Goal: Information Seeking & Learning: Learn about a topic

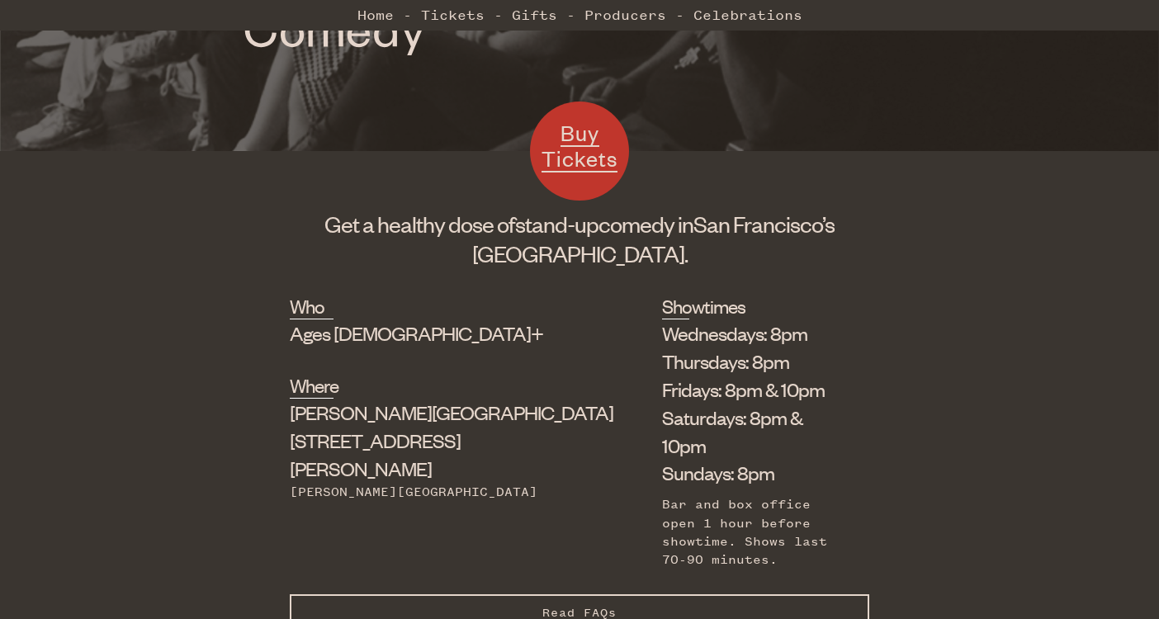
scroll to position [421, 0]
click at [662, 332] on li "Wednesdays: 8pm" at bounding box center [753, 334] width 182 height 28
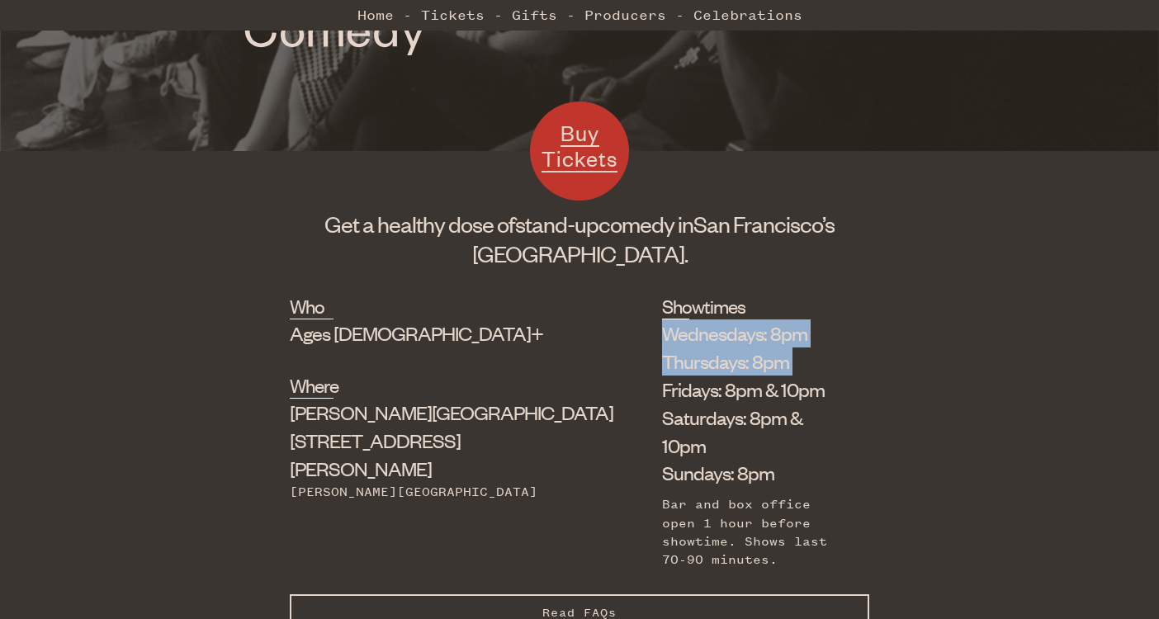
drag, startPoint x: 575, startPoint y: 332, endPoint x: 575, endPoint y: 353, distance: 20.6
click at [662, 353] on ul "Wednesdays: 8pm Thursdays: 8pm Fridays: 8pm & 10pm Saturdays: 8pm & 10pm Sunday…" at bounding box center [753, 404] width 182 height 168
click at [662, 353] on li "Thursdays: 8pm" at bounding box center [753, 362] width 182 height 28
drag, startPoint x: 575, startPoint y: 353, endPoint x: 555, endPoint y: 344, distance: 21.5
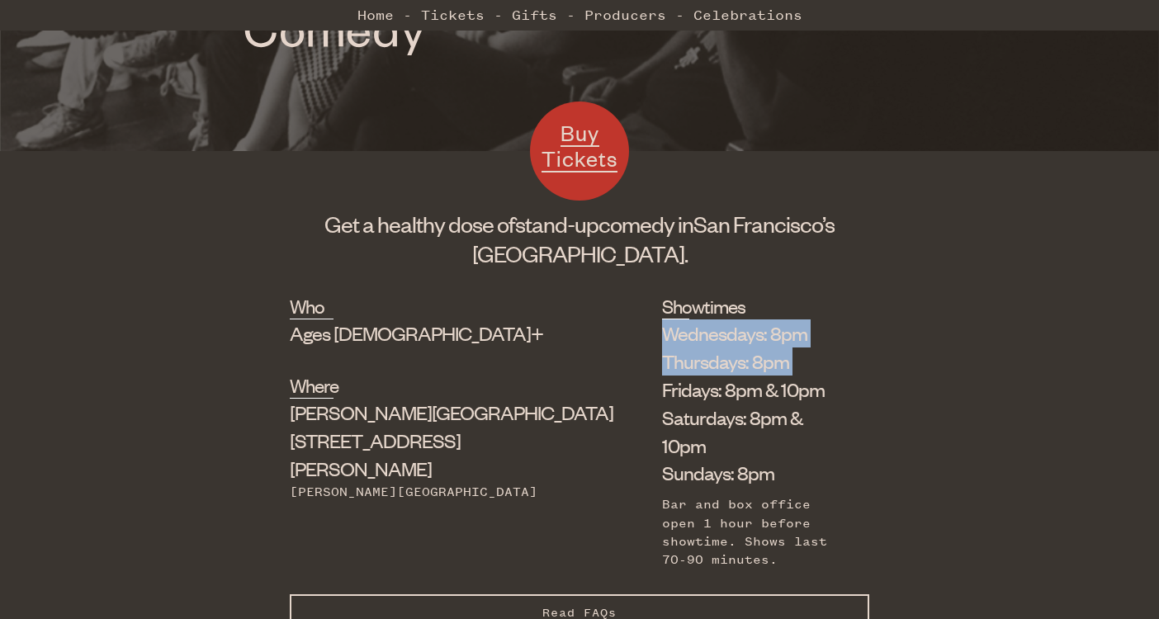
click at [662, 344] on ul "Wednesdays: 8pm Thursdays: 8pm Fridays: 8pm & 10pm Saturdays: 8pm & 10pm Sunday…" at bounding box center [753, 404] width 182 height 168
click at [662, 344] on li "Wednesdays: 8pm" at bounding box center [753, 334] width 182 height 28
drag, startPoint x: 555, startPoint y: 344, endPoint x: 774, endPoint y: 382, distance: 222.1
click at [774, 382] on ul "Wednesdays: 8pm Thursdays: 8pm Fridays: 8pm & 10pm Saturdays: 8pm & 10pm Sunday…" at bounding box center [753, 404] width 182 height 168
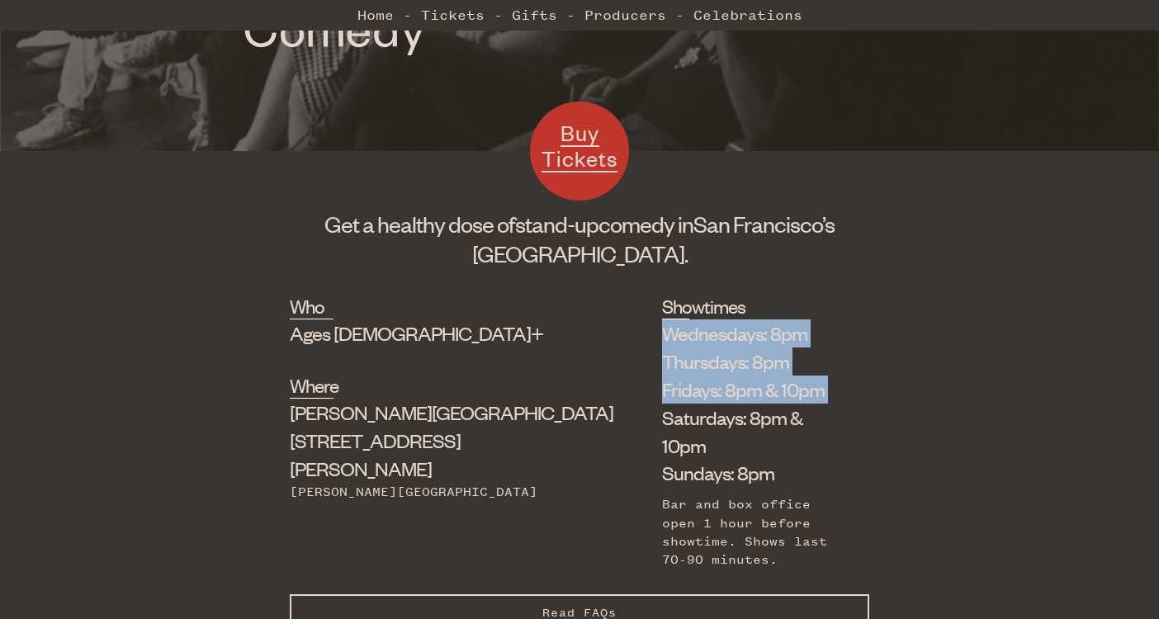
click at [774, 382] on li "Fridays: 8pm & 10pm" at bounding box center [753, 390] width 182 height 28
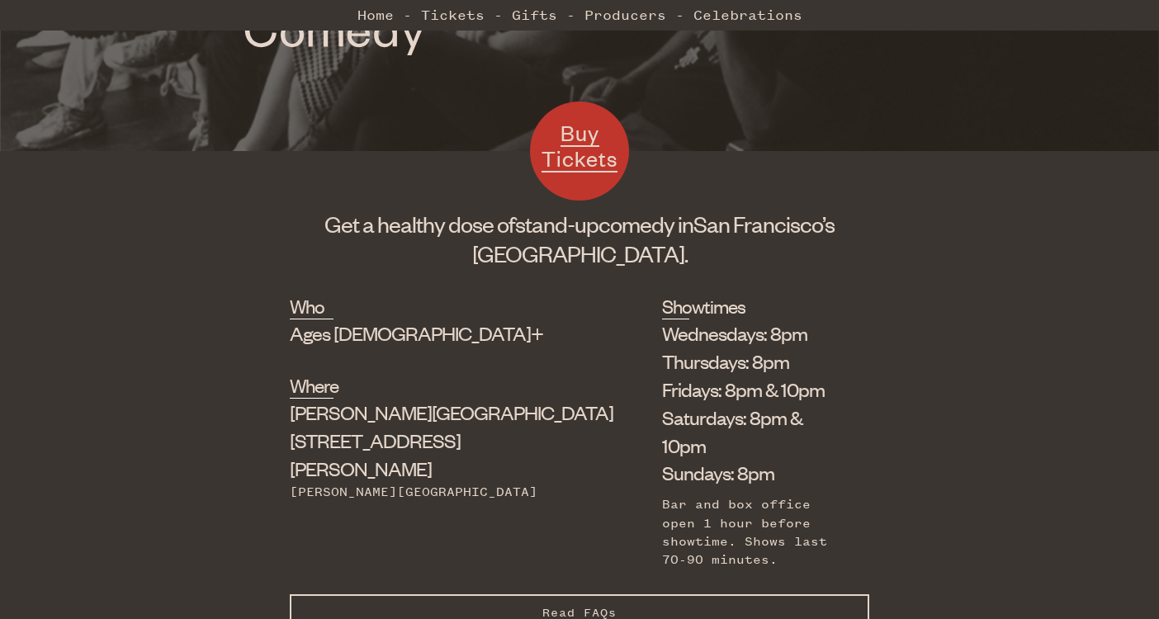
click at [774, 382] on li "Fridays: 8pm & 10pm" at bounding box center [753, 390] width 182 height 28
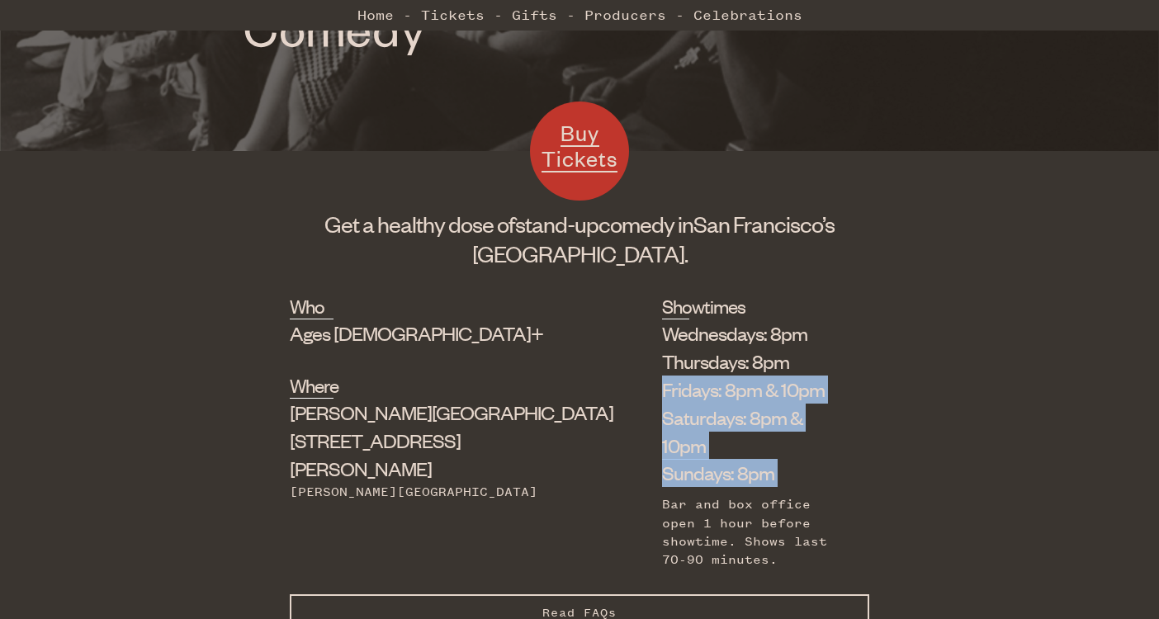
drag, startPoint x: 774, startPoint y: 382, endPoint x: 779, endPoint y: 439, distance: 57.3
click at [779, 439] on ul "Wednesdays: 8pm Thursdays: 8pm Fridays: 8pm & 10pm Saturdays: 8pm & 10pm Sunday…" at bounding box center [753, 404] width 182 height 168
click at [779, 459] on li "Sundays: 8pm" at bounding box center [753, 473] width 182 height 28
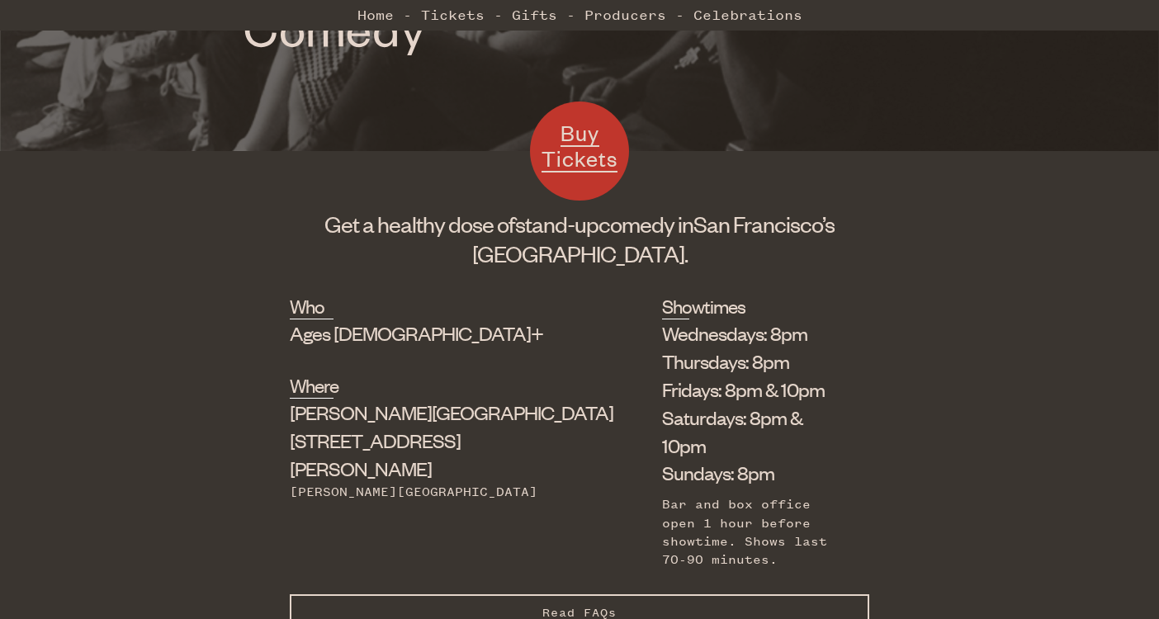
click at [779, 459] on li "Sundays: 8pm" at bounding box center [753, 473] width 182 height 28
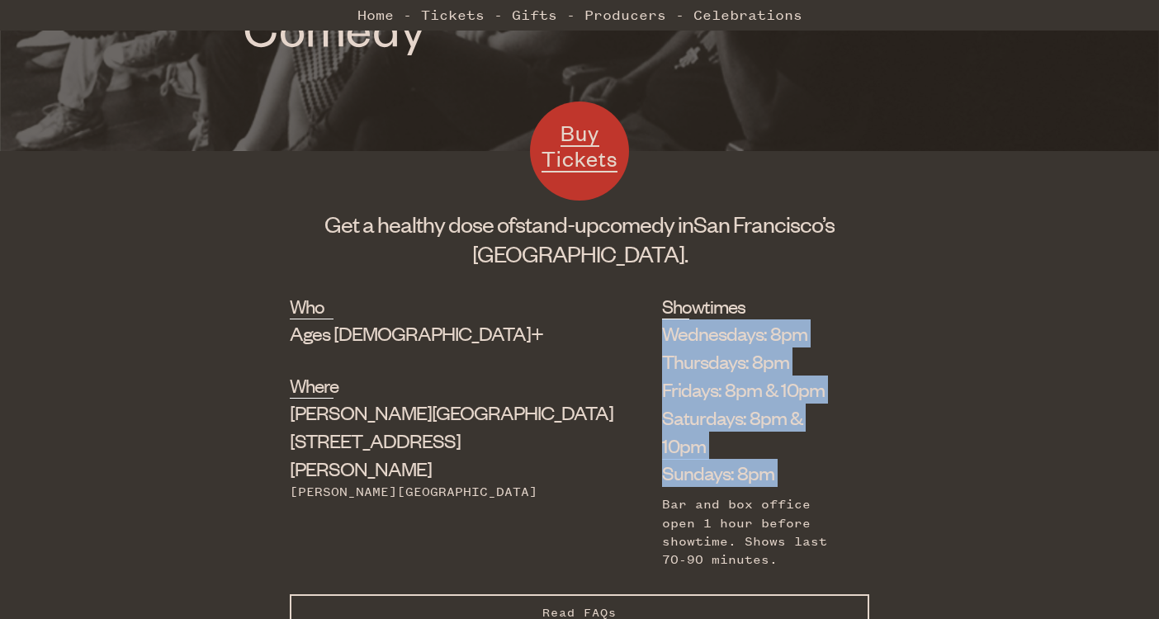
drag, startPoint x: 779, startPoint y: 439, endPoint x: 776, endPoint y: 336, distance: 103.3
click at [776, 336] on ul "Wednesdays: 8pm Thursdays: 8pm Fridays: 8pm & 10pm Saturdays: 8pm & 10pm Sunday…" at bounding box center [753, 404] width 182 height 168
click at [776, 336] on li "Wednesdays: 8pm" at bounding box center [753, 334] width 182 height 28
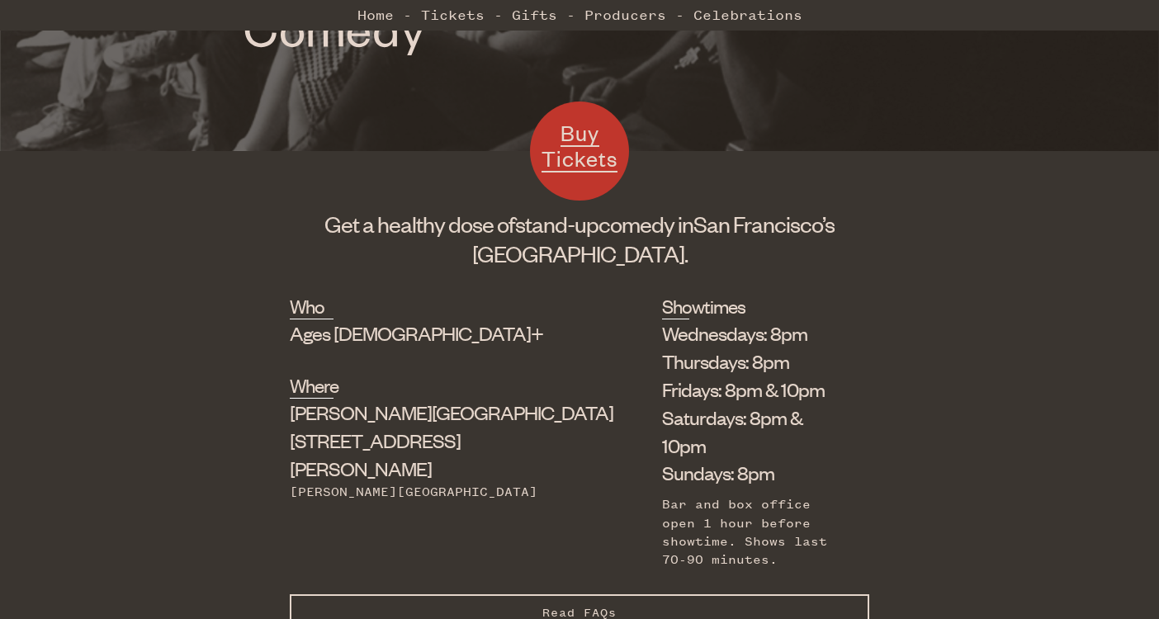
click at [776, 336] on li "Wednesdays: 8pm" at bounding box center [753, 334] width 182 height 28
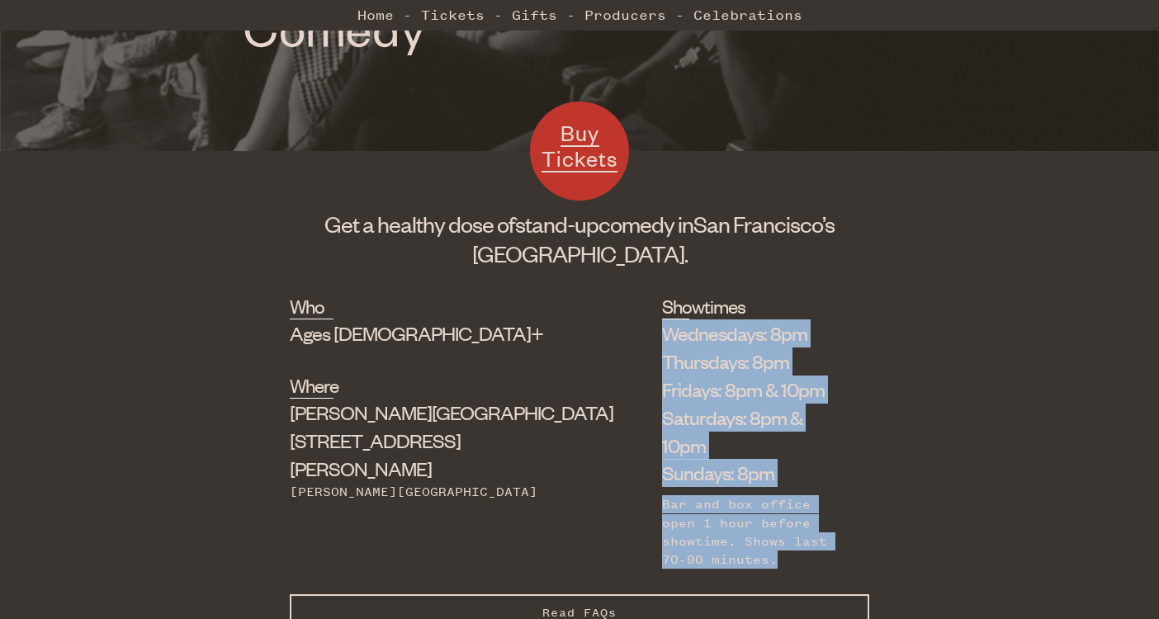
drag, startPoint x: 776, startPoint y: 336, endPoint x: 774, endPoint y: 460, distance: 123.9
click at [774, 460] on div "Wednesdays: 8pm Thursdays: 8pm Fridays: 8pm & 10pm Saturdays: 8pm & 10pm Sunday…" at bounding box center [753, 444] width 182 height 249
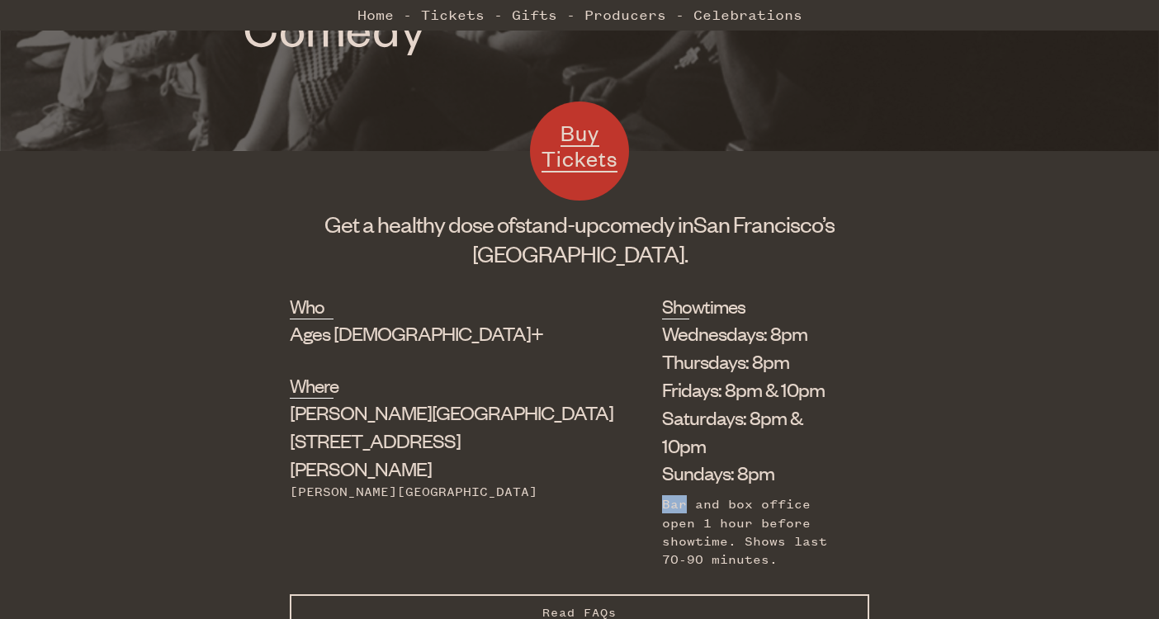
click at [774, 460] on div "Wednesdays: 8pm Thursdays: 8pm Fridays: 8pm & 10pm Saturdays: 8pm & 10pm Sunday…" at bounding box center [753, 444] width 182 height 249
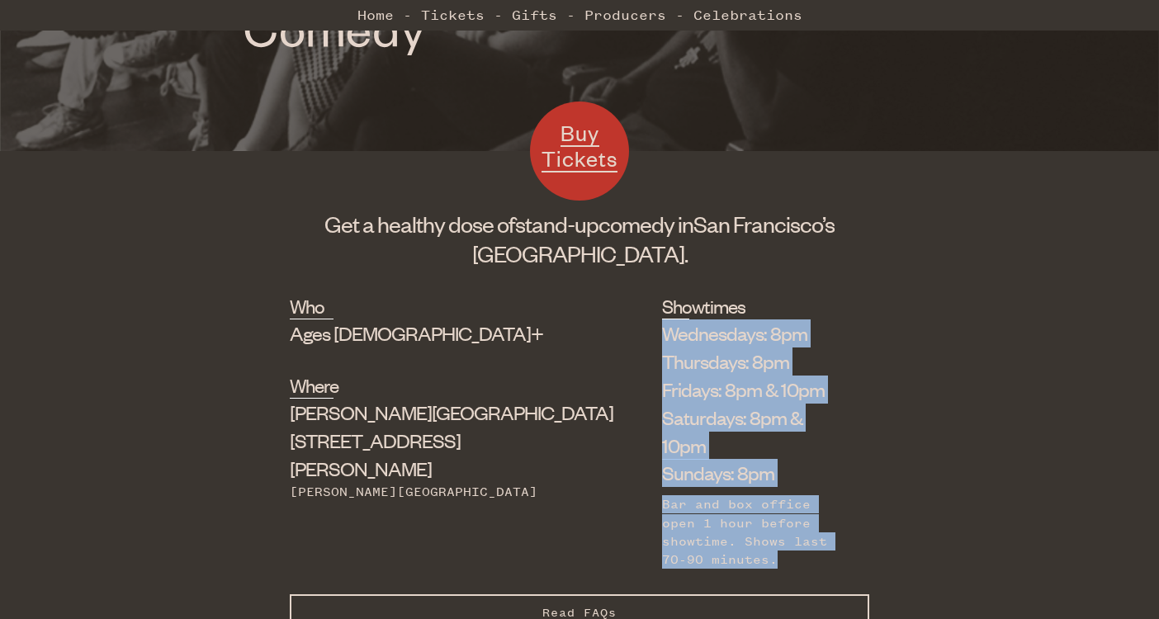
drag, startPoint x: 774, startPoint y: 460, endPoint x: 765, endPoint y: 334, distance: 125.9
click at [765, 334] on div "Wednesdays: 8pm Thursdays: 8pm Fridays: 8pm & 10pm Saturdays: 8pm & 10pm Sunday…" at bounding box center [753, 444] width 182 height 249
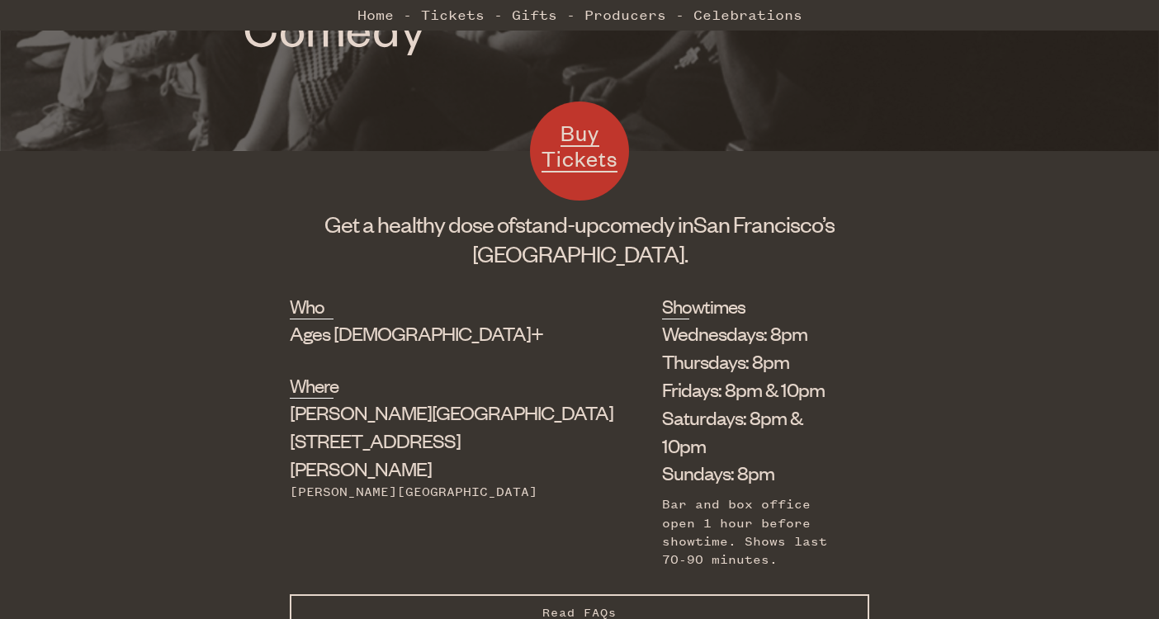
click at [743, 268] on div "Buy Tickets Get a healthy dose of stand-up comedy in [GEOGRAPHIC_DATA]’s [GEOGR…" at bounding box center [580, 226] width 580 height 84
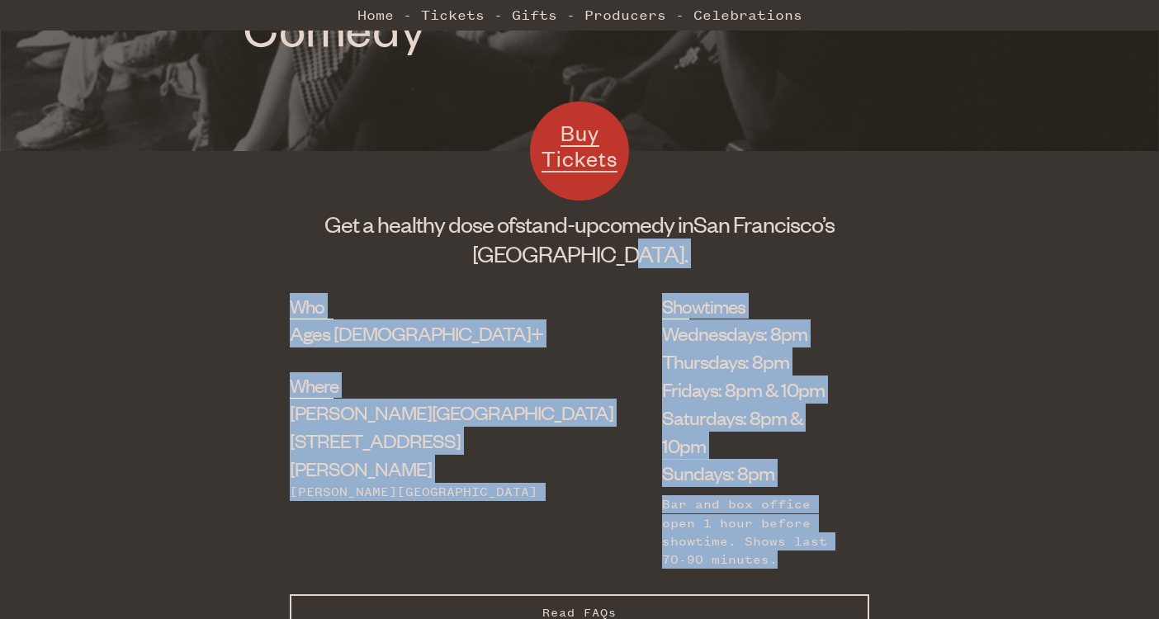
drag, startPoint x: 743, startPoint y: 279, endPoint x: 694, endPoint y: 514, distance: 239.7
click at [694, 514] on div "Bar and box office open 1 hour before showtime. Shows last 70-90 minutes." at bounding box center [753, 532] width 182 height 74
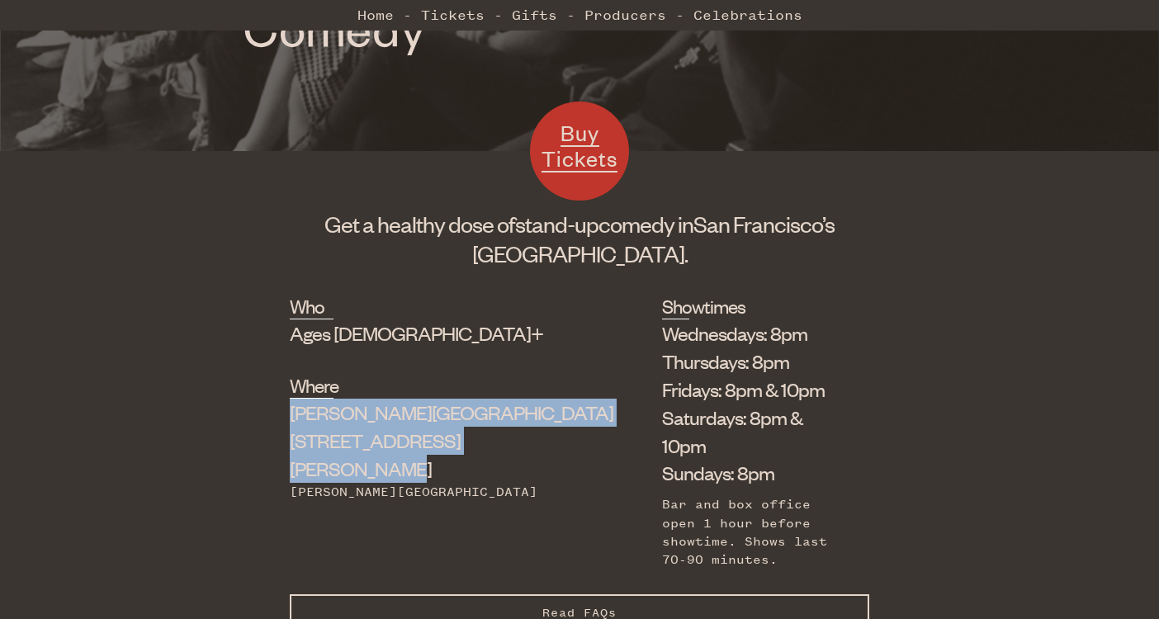
drag, startPoint x: 310, startPoint y: 412, endPoint x: 431, endPoint y: 436, distance: 122.9
click at [431, 436] on div "[PERSON_NAME] Theater [STREET_ADDRESS][PERSON_NAME]" at bounding box center [435, 440] width 290 height 83
copy div "[PERSON_NAME] Theater [STREET_ADDRESS][PERSON_NAME]"
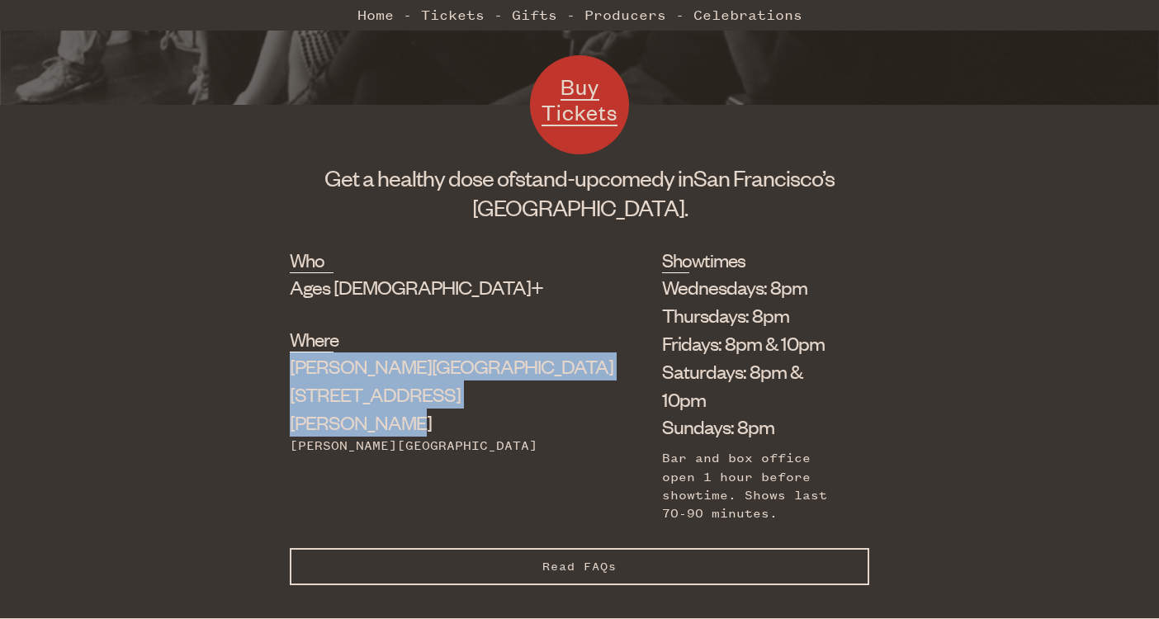
scroll to position [473, 0]
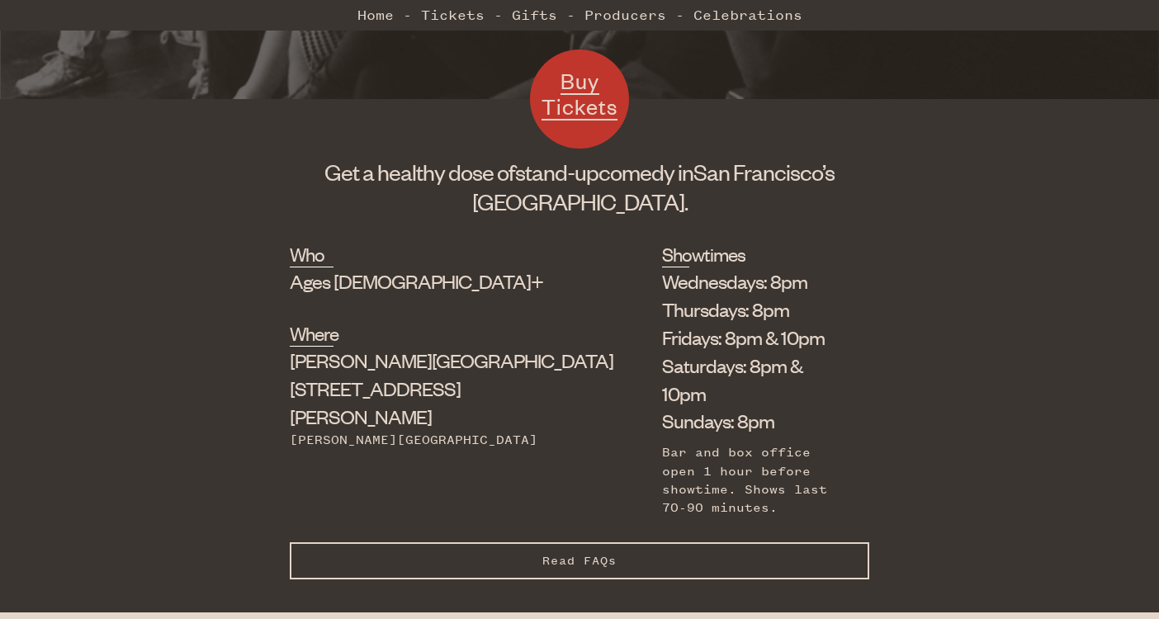
click at [478, 268] on div "Who Ages [DEMOGRAPHIC_DATA]+ Where [PERSON_NAME][GEOGRAPHIC_DATA] [STREET_ADDRE…" at bounding box center [580, 391] width 580 height 301
click at [481, 323] on div "Who Ages [DEMOGRAPHIC_DATA]+ Where [PERSON_NAME][GEOGRAPHIC_DATA] [STREET_ADDRE…" at bounding box center [580, 391] width 580 height 301
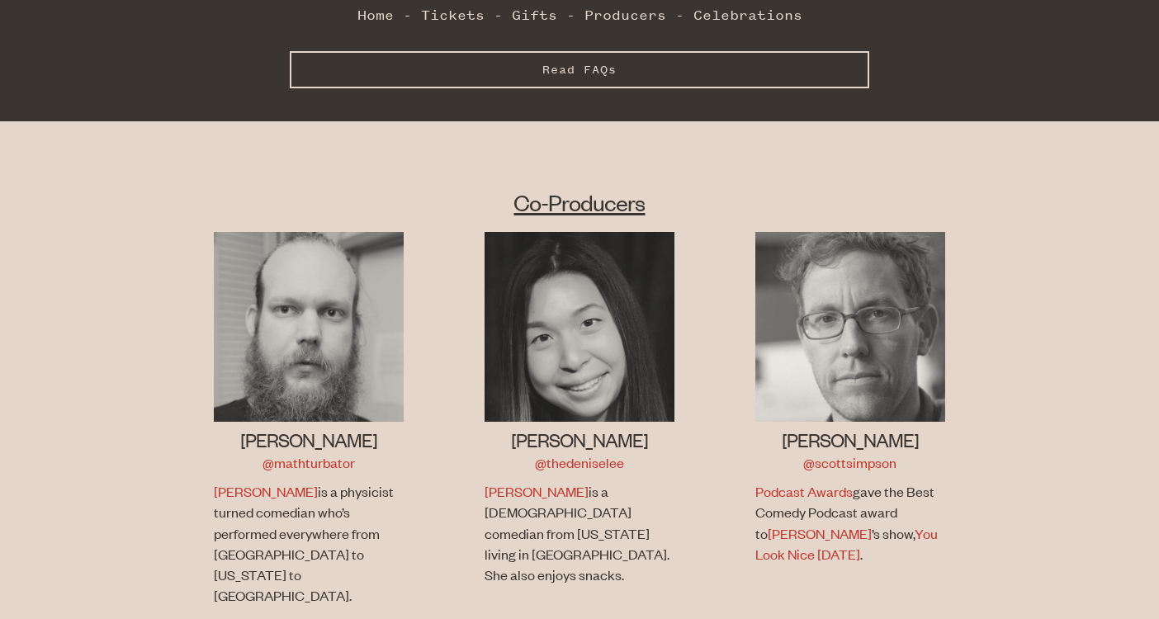
scroll to position [1002, 0]
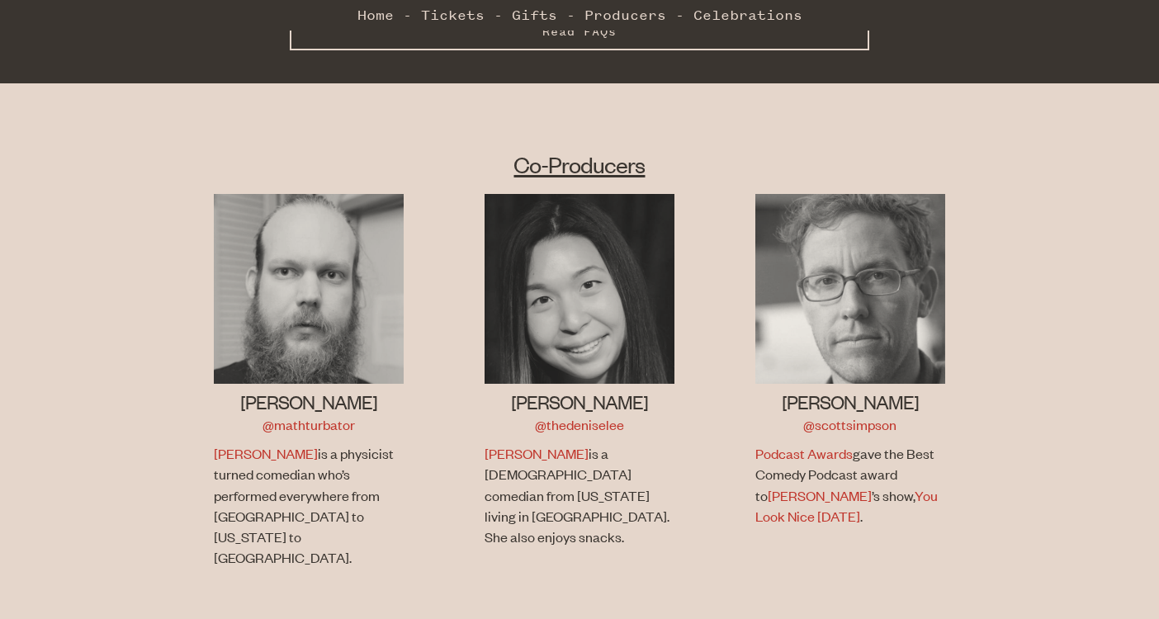
click at [419, 285] on li "[PERSON_NAME] @mathturbator [PERSON_NAME] is a physicist turned comedian who’s …" at bounding box center [309, 391] width 271 height 395
click at [443, 270] on li "[PERSON_NAME] @mathturbator [PERSON_NAME] is a physicist turned comedian who’s …" at bounding box center [309, 391] width 271 height 395
click at [436, 329] on li "[PERSON_NAME] @mathturbator [PERSON_NAME] is a physicist turned comedian who’s …" at bounding box center [309, 391] width 271 height 395
click at [436, 353] on li "[PERSON_NAME] @mathturbator [PERSON_NAME] is a physicist turned comedian who’s …" at bounding box center [309, 391] width 271 height 395
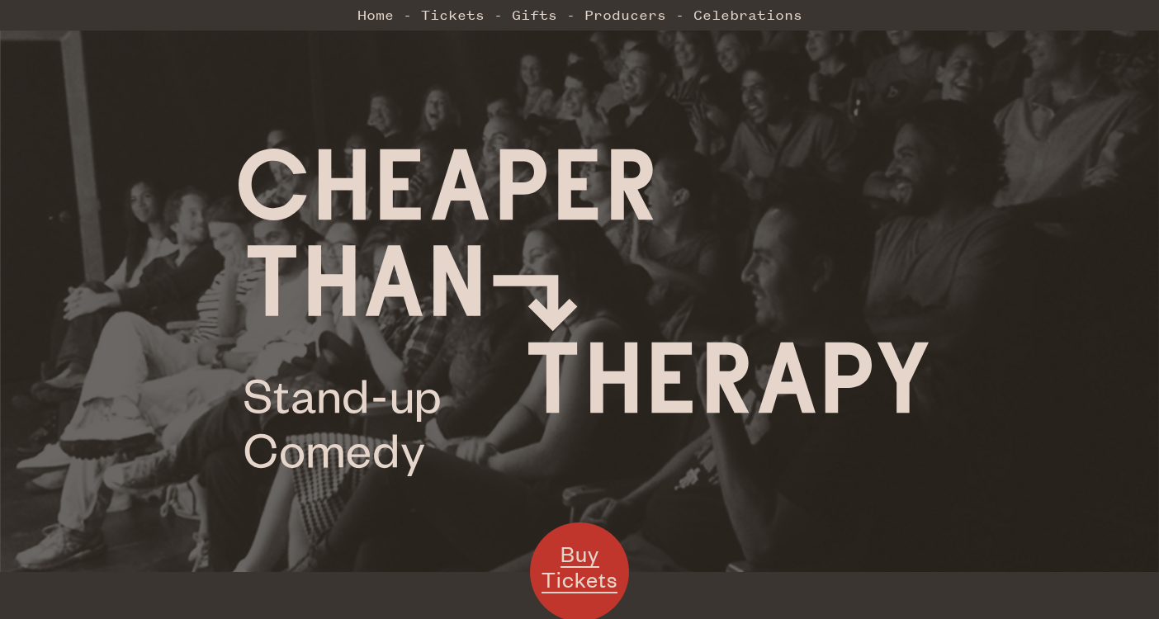
scroll to position [0, 0]
